Goal: Book appointment/travel/reservation

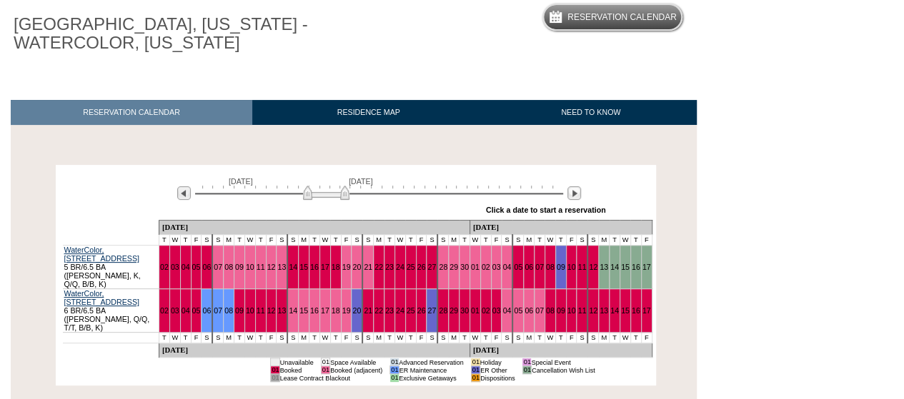
scroll to position [129, 0]
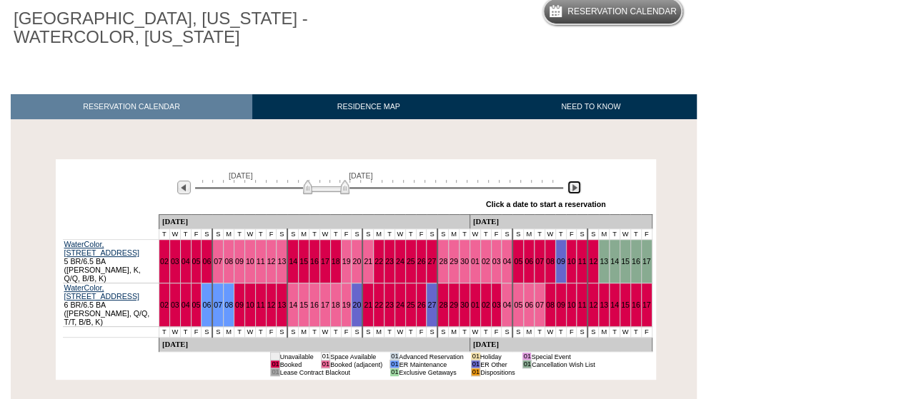
click at [576, 194] on img at bounding box center [574, 188] width 14 height 14
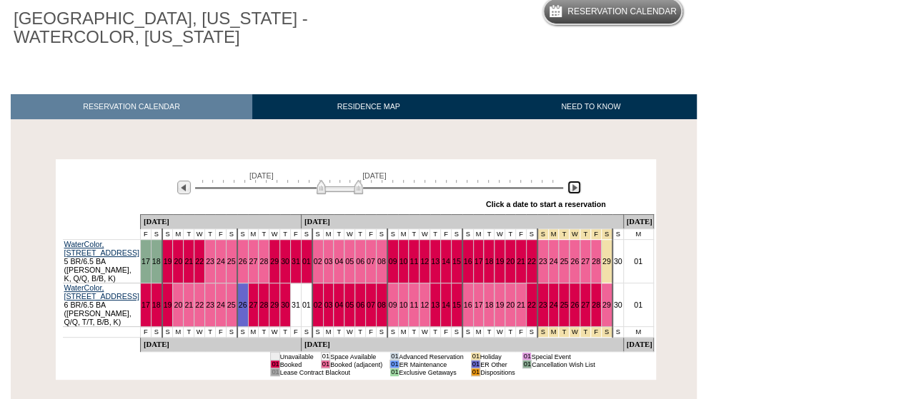
scroll to position [0, 0]
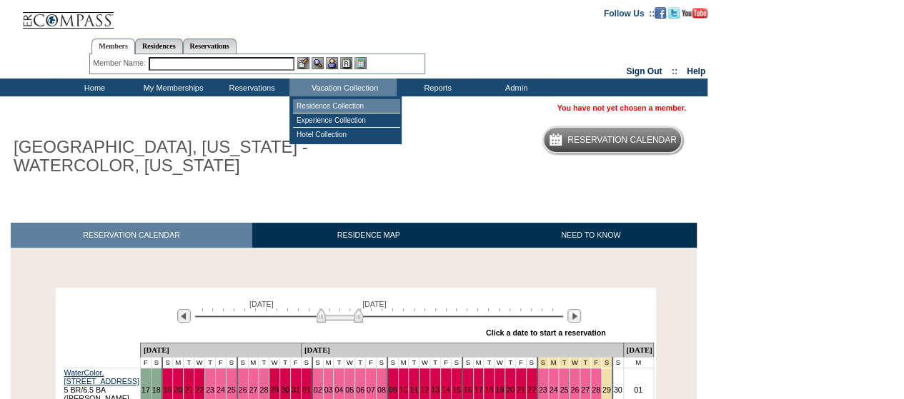
click at [333, 104] on td "Residence Collection" at bounding box center [346, 106] width 107 height 14
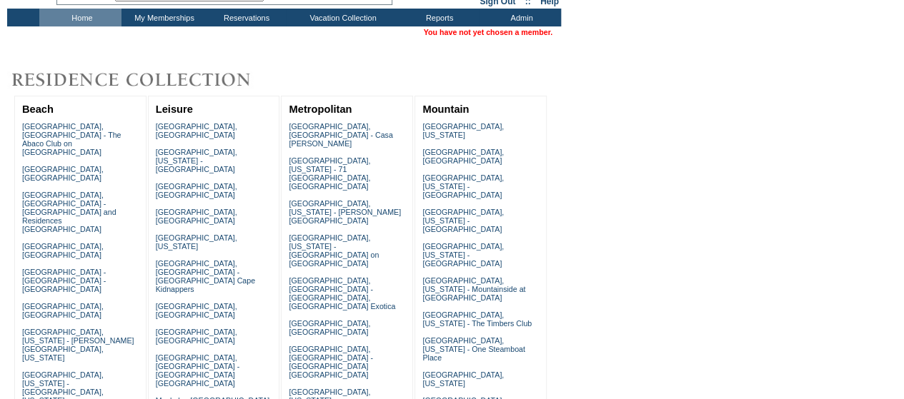
scroll to position [414, 0]
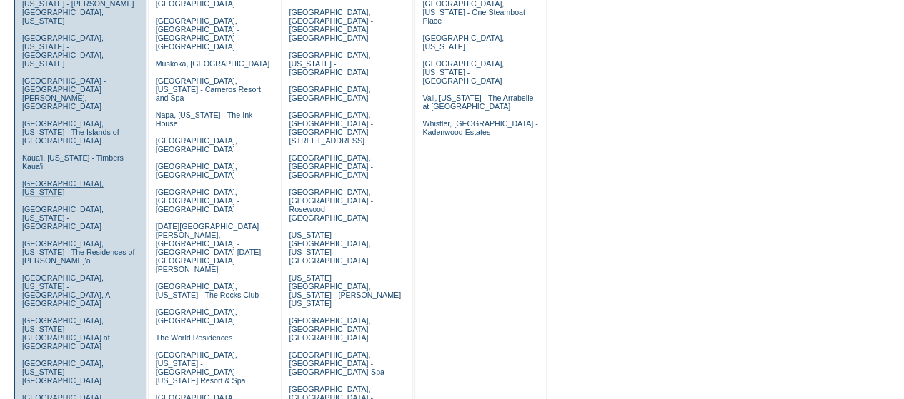
click at [71, 179] on link "[GEOGRAPHIC_DATA], [US_STATE]" at bounding box center [62, 187] width 81 height 17
